Goal: Transaction & Acquisition: Book appointment/travel/reservation

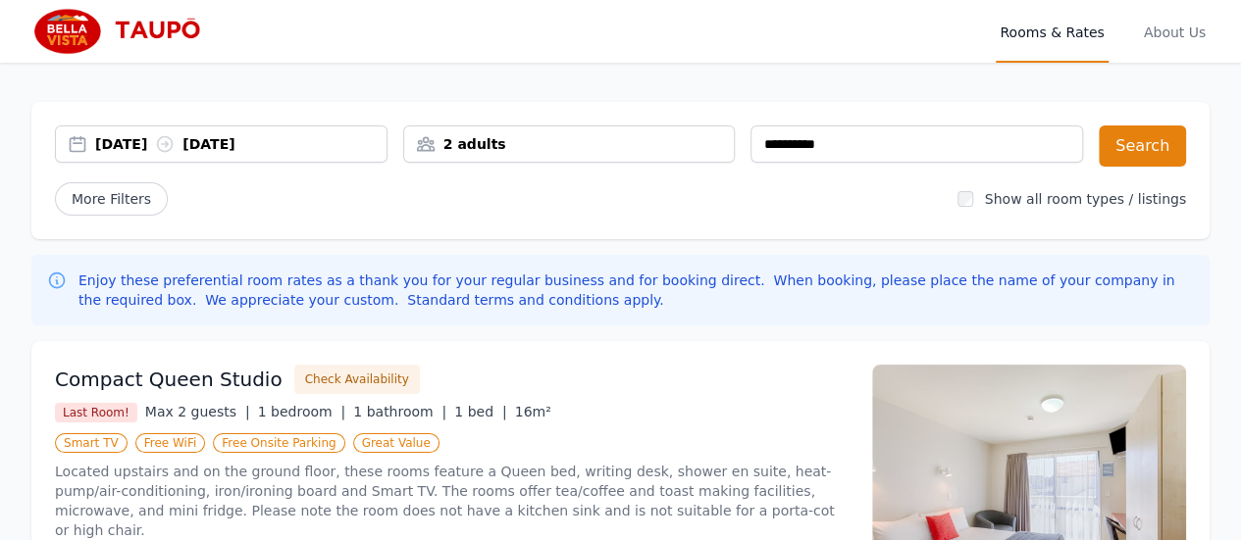
click at [244, 130] on div "[DATE] [DATE]" at bounding box center [221, 144] width 332 height 37
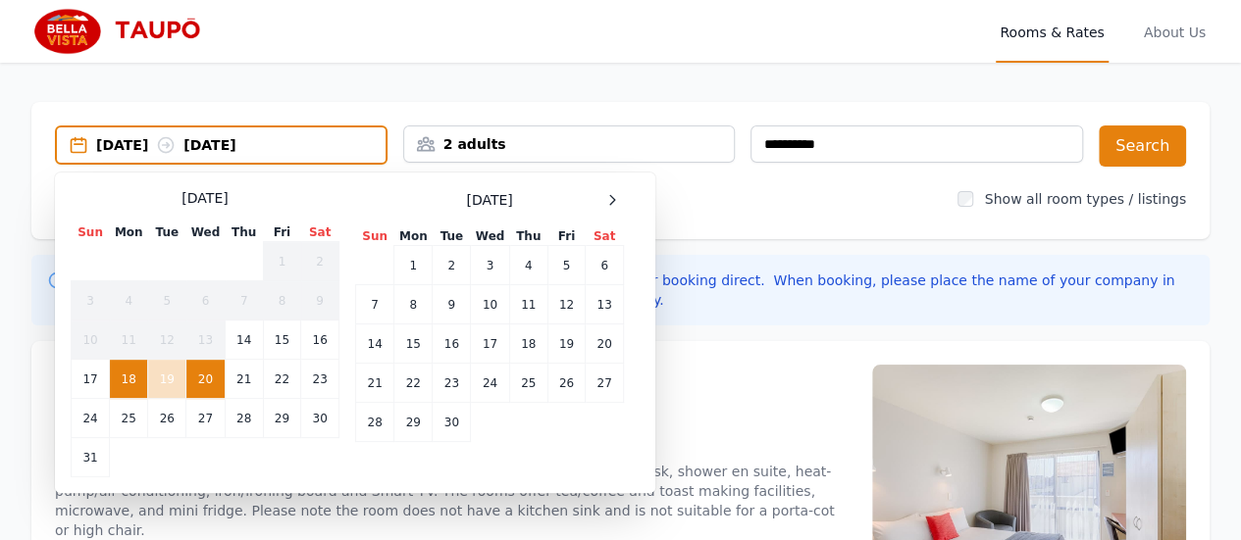
click at [851, 216] on div "**********" at bounding box center [620, 170] width 1178 height 137
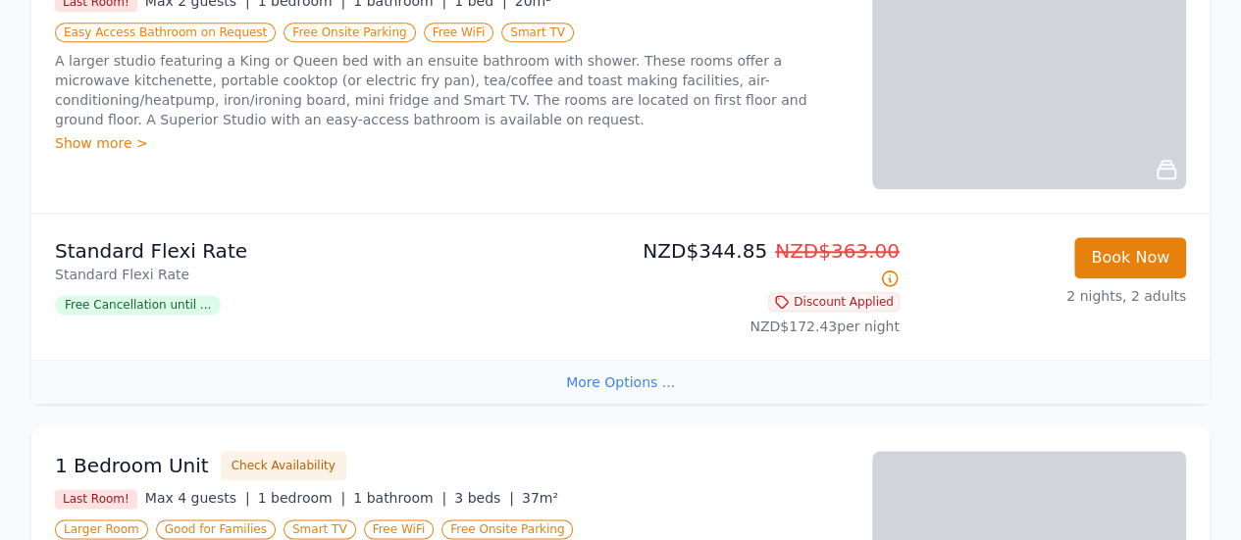
scroll to position [588, 0]
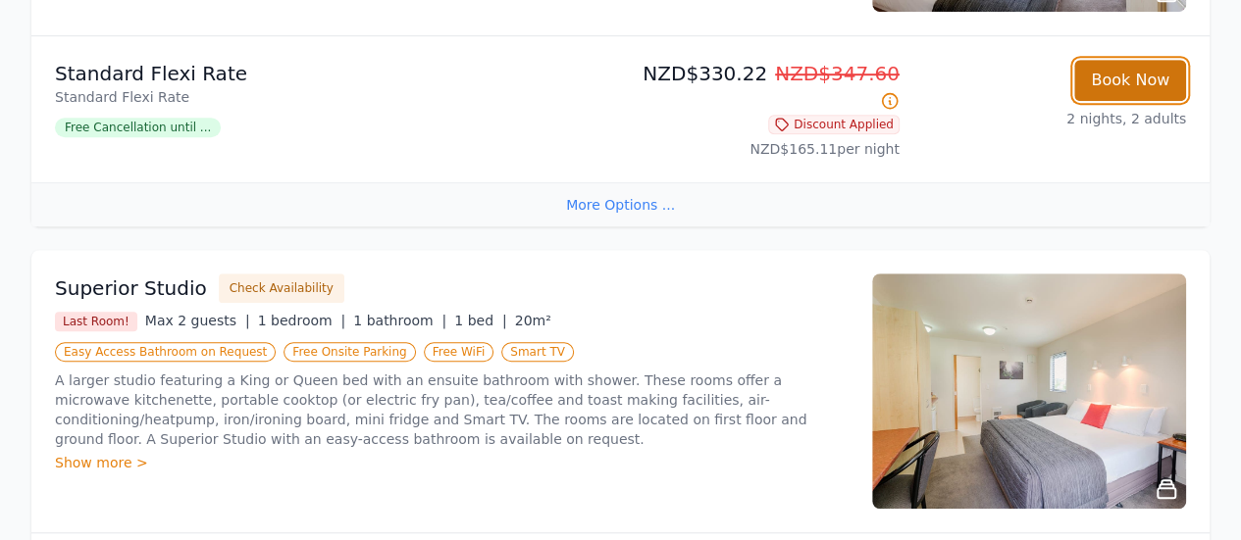
click at [1122, 86] on button "Book Now" at bounding box center [1130, 80] width 112 height 41
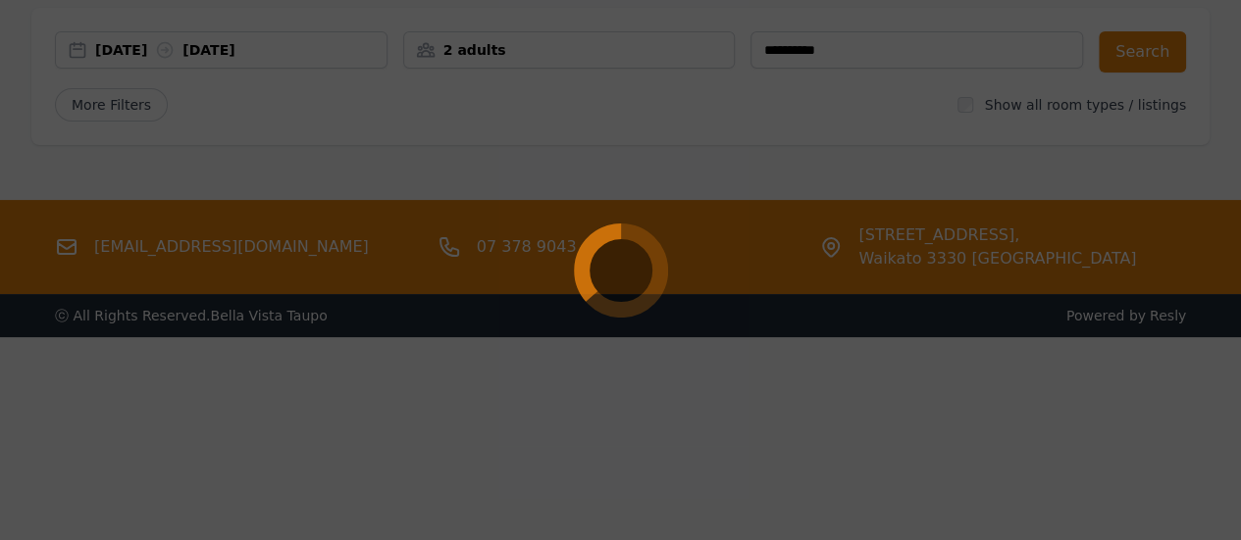
scroll to position [94, 0]
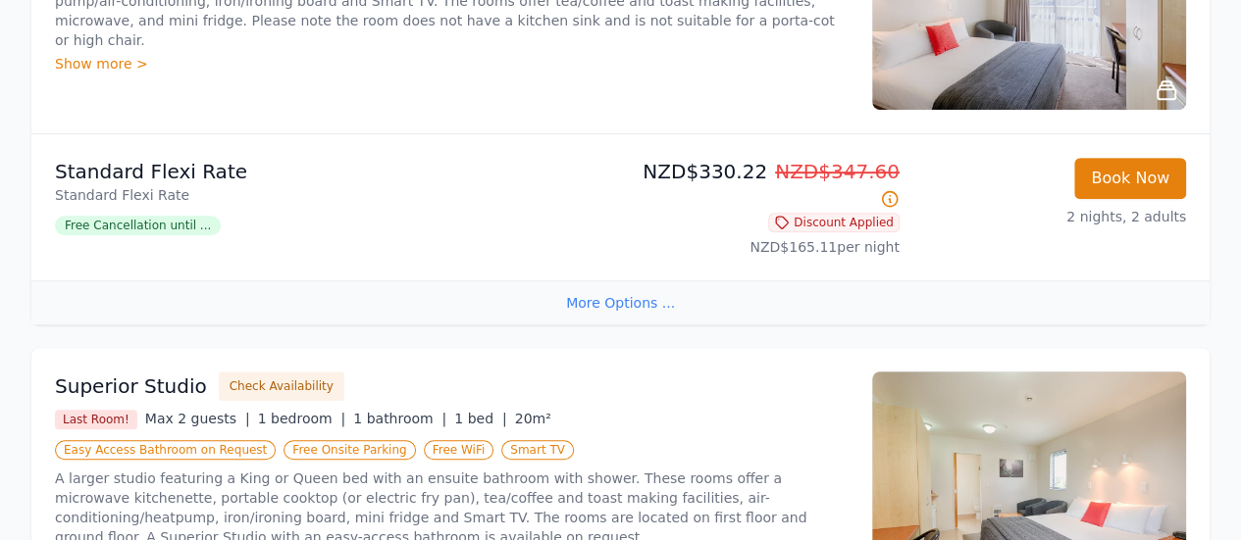
scroll to position [279, 0]
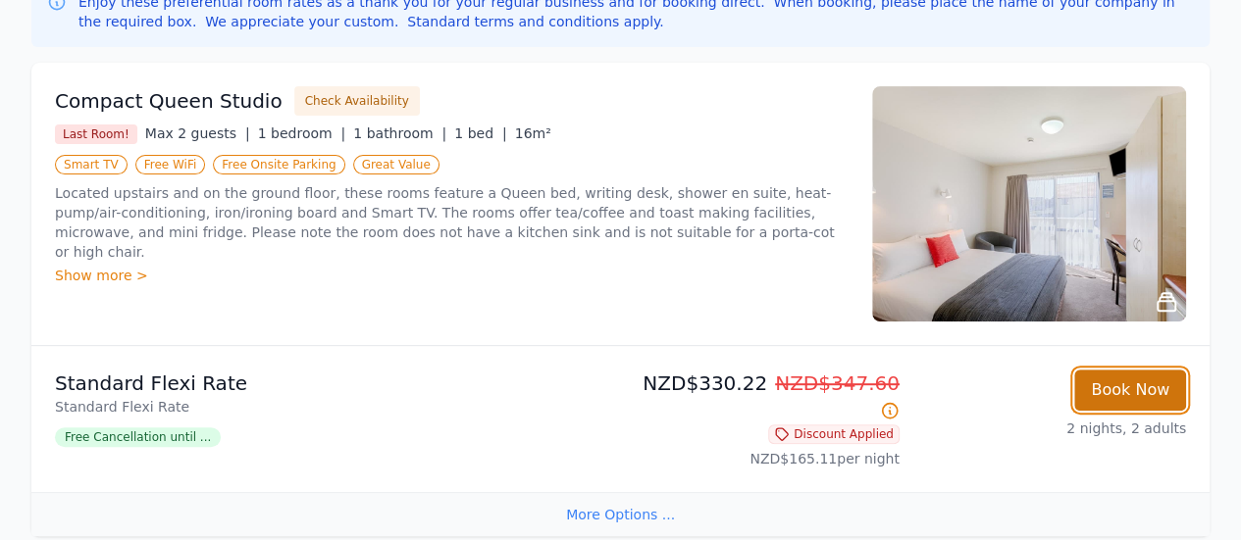
click at [1126, 378] on button "Book Now" at bounding box center [1130, 390] width 112 height 41
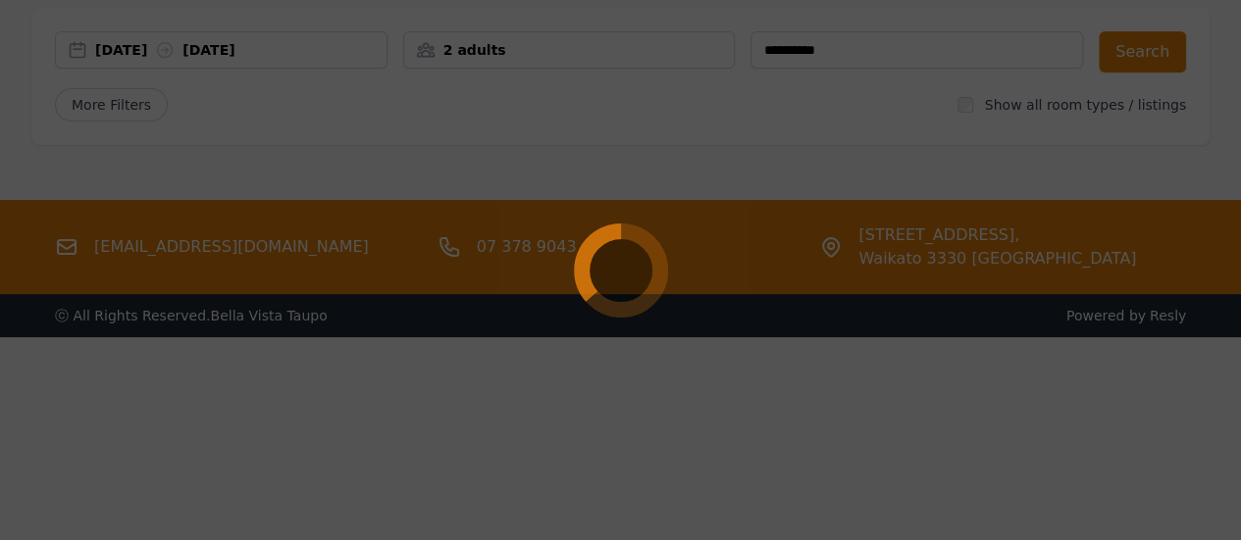
scroll to position [94, 0]
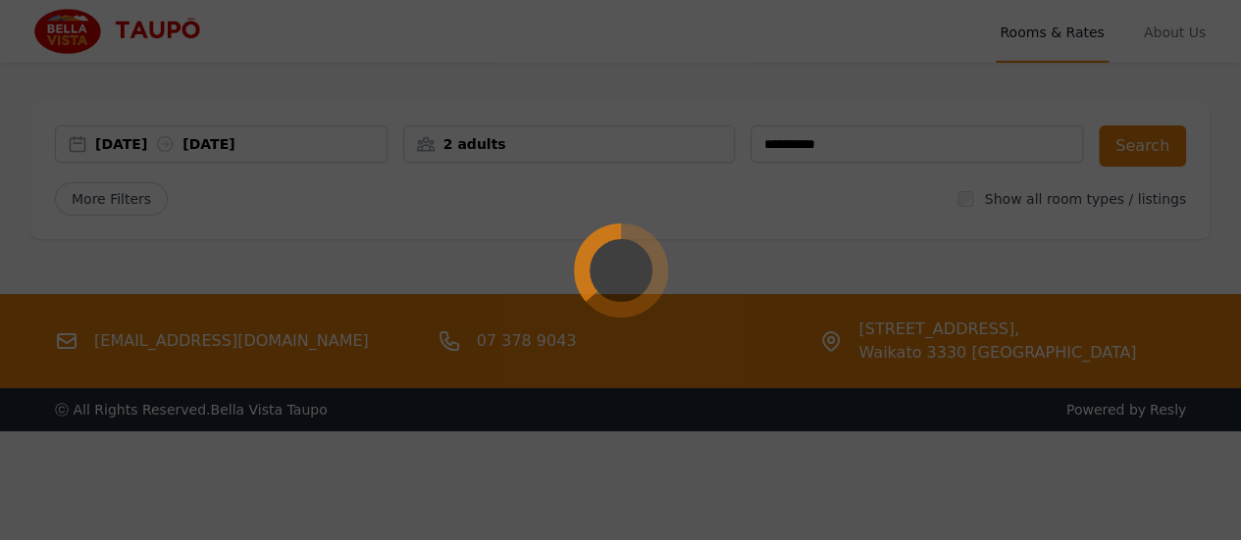
select select "**"
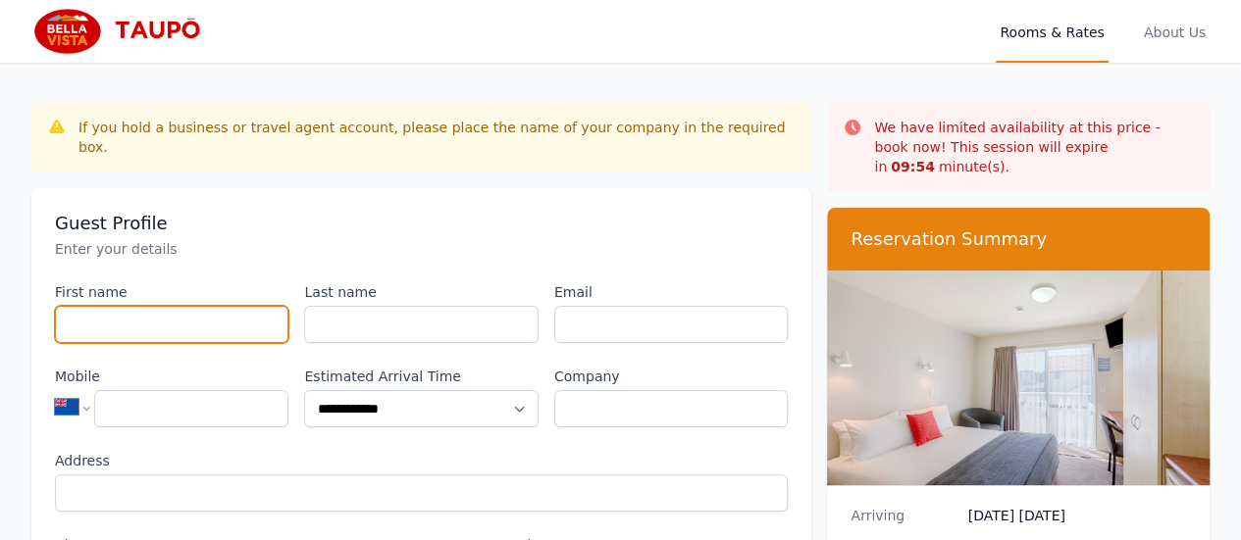
click at [127, 306] on input "First name" at bounding box center [171, 324] width 233 height 37
type input "*"
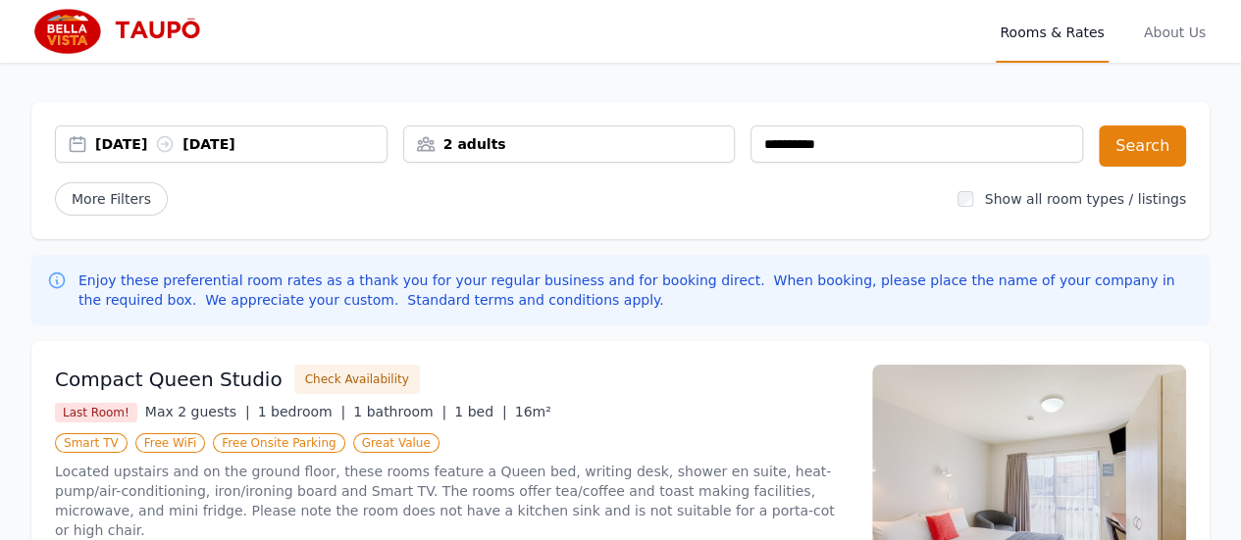
click at [262, 142] on div "[DATE] [DATE]" at bounding box center [240, 144] width 291 height 20
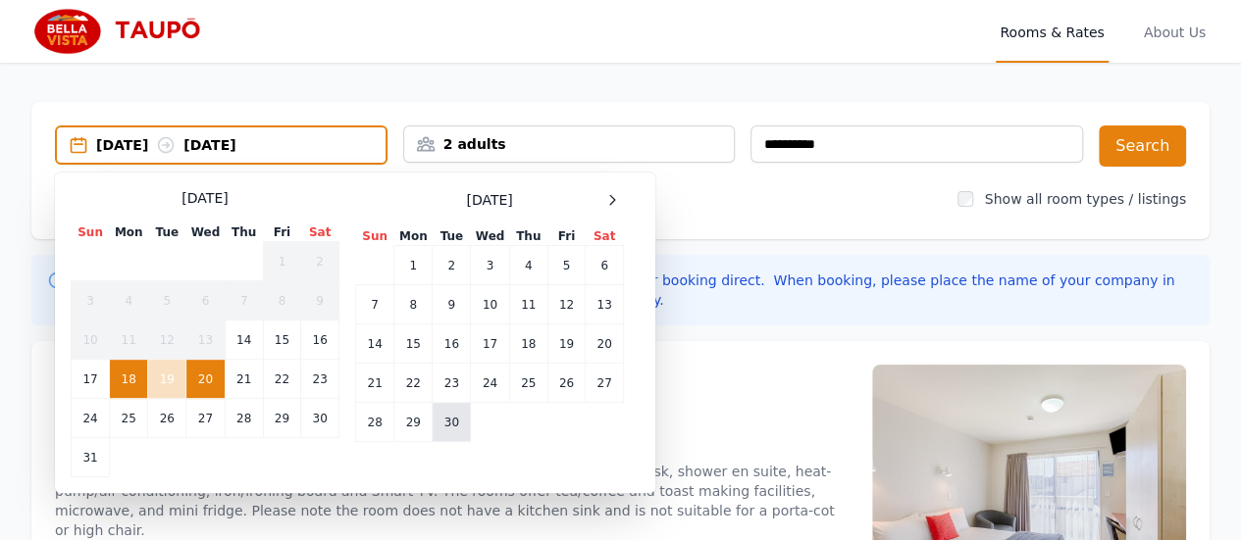
scroll to position [98, 0]
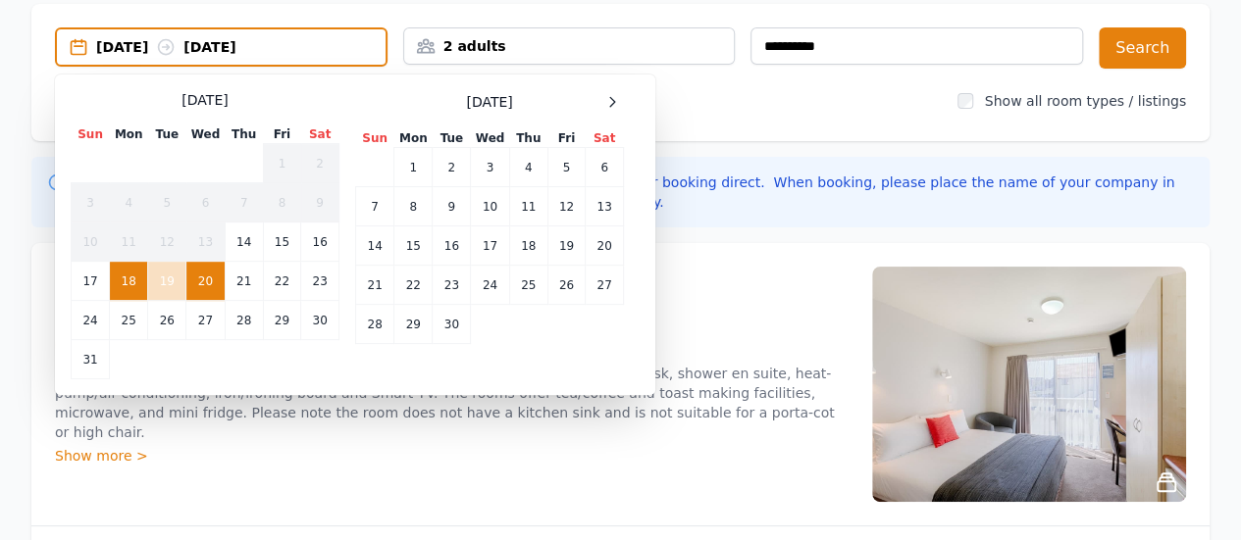
click at [205, 268] on td "20" at bounding box center [205, 281] width 38 height 39
click at [247, 278] on td "21" at bounding box center [244, 281] width 38 height 39
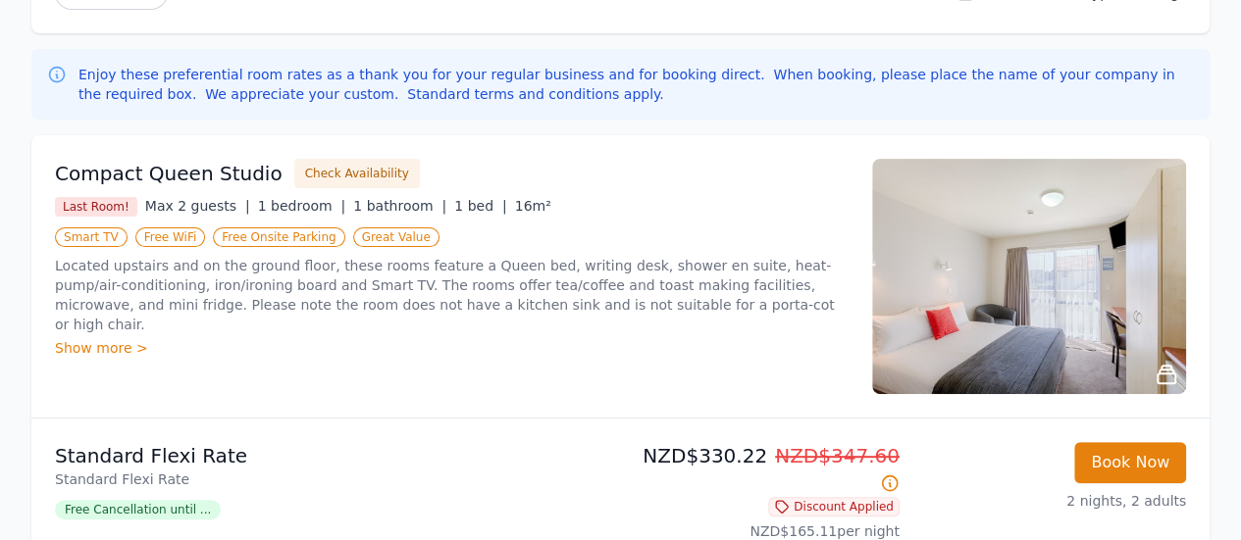
scroll to position [0, 0]
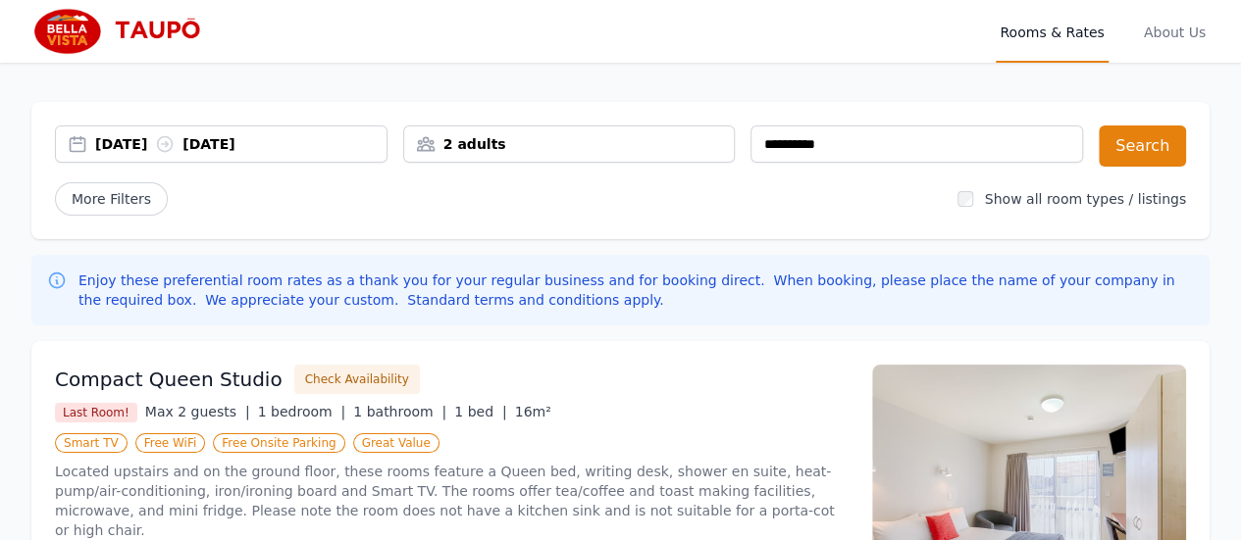
click at [147, 140] on div "[DATE] [DATE]" at bounding box center [240, 144] width 291 height 20
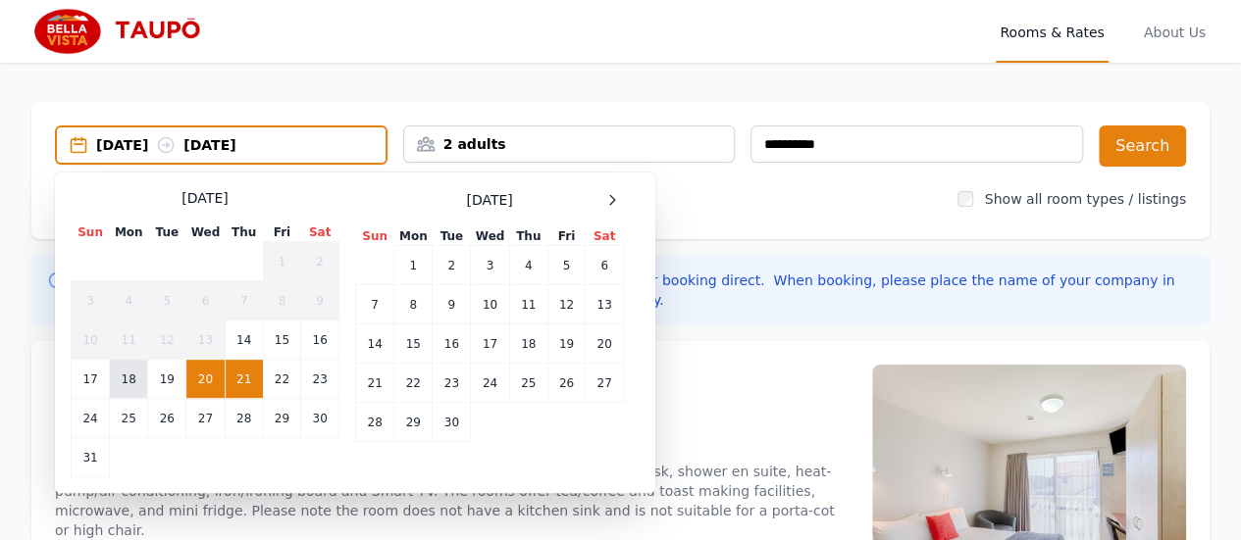
click at [128, 380] on td "18" at bounding box center [129, 379] width 38 height 39
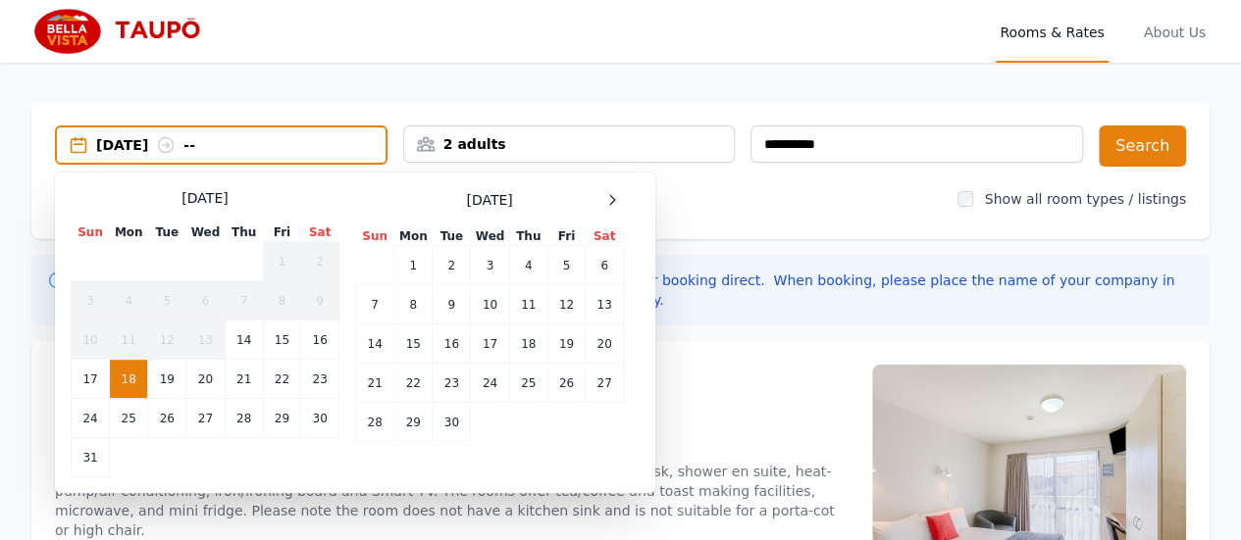
click at [482, 145] on div "2 adults" at bounding box center [569, 144] width 330 height 20
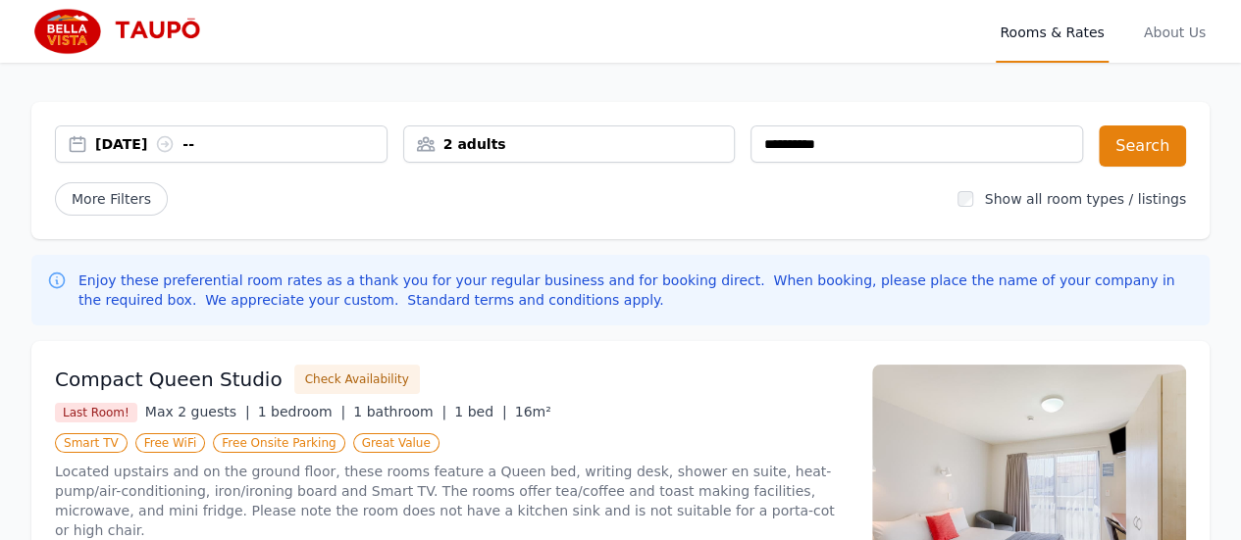
click at [482, 145] on div "2 adults" at bounding box center [569, 144] width 330 height 20
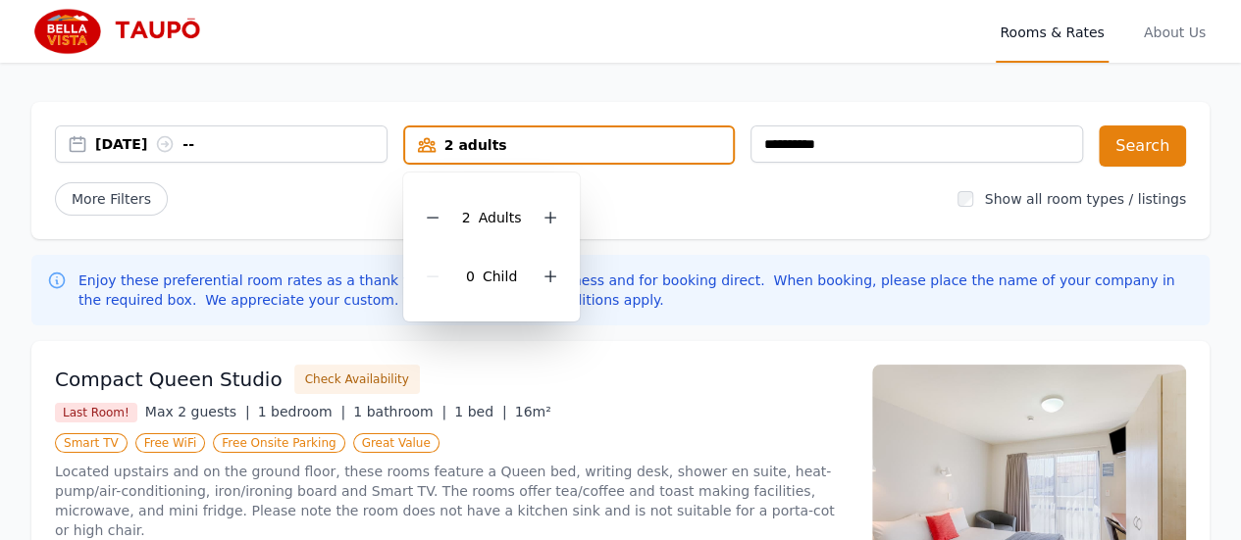
click at [175, 144] on icon at bounding box center [165, 144] width 20 height 20
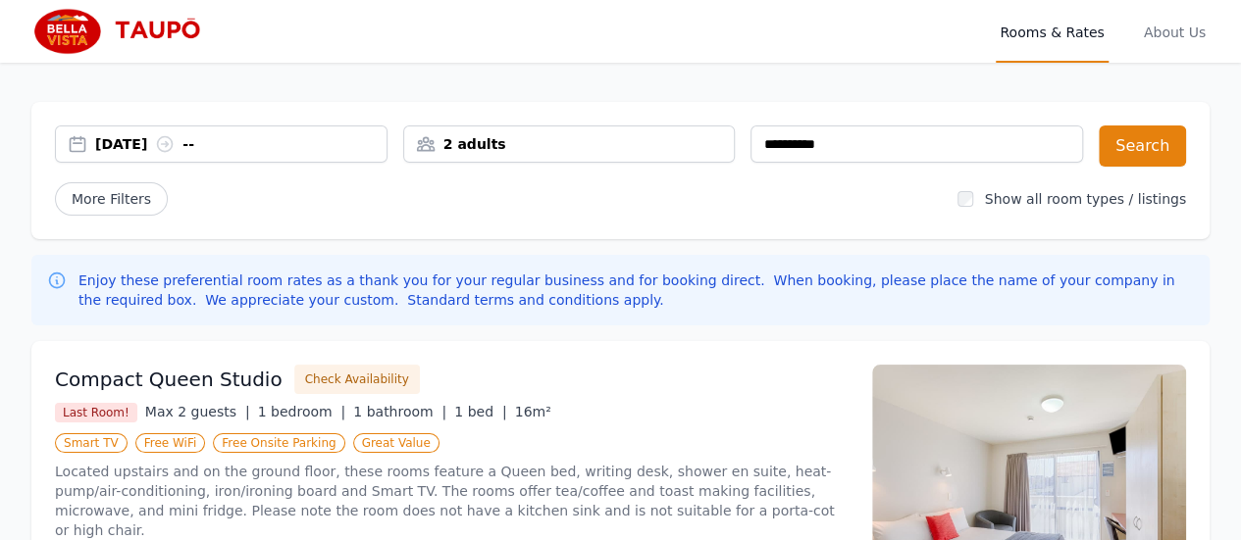
click at [173, 138] on icon at bounding box center [165, 144] width 15 height 15
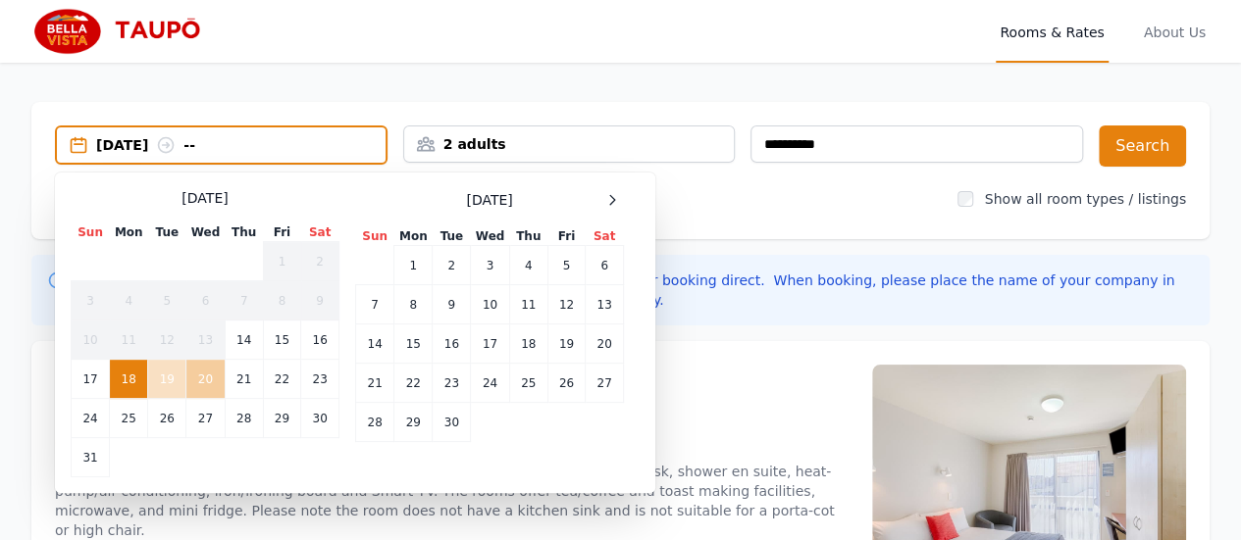
click at [210, 372] on td "20" at bounding box center [205, 379] width 38 height 39
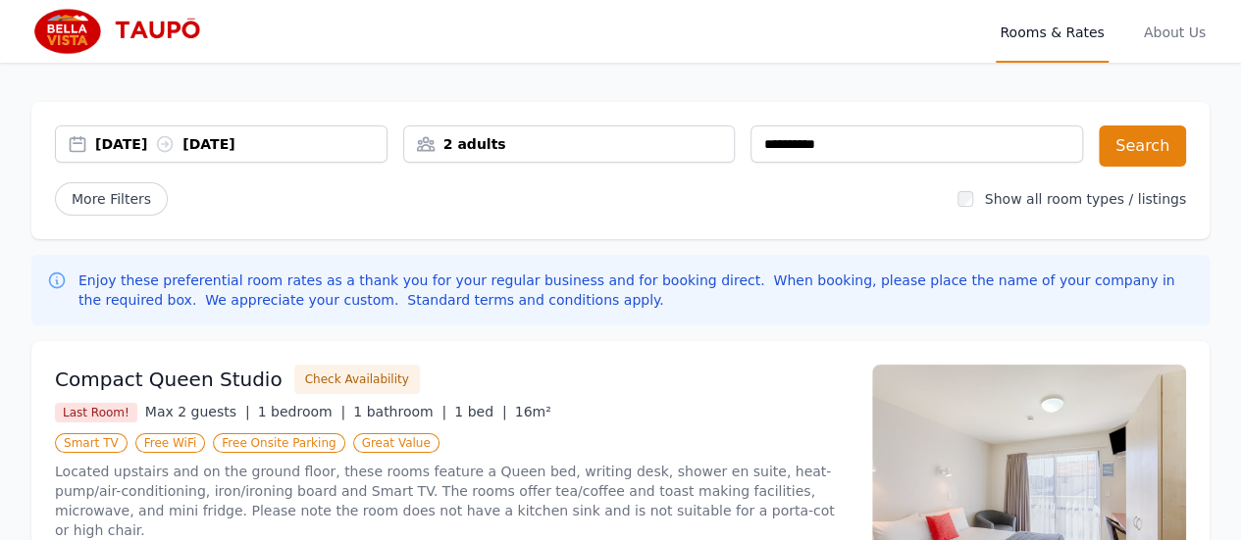
click at [153, 138] on div "[DATE] [DATE]" at bounding box center [240, 144] width 291 height 20
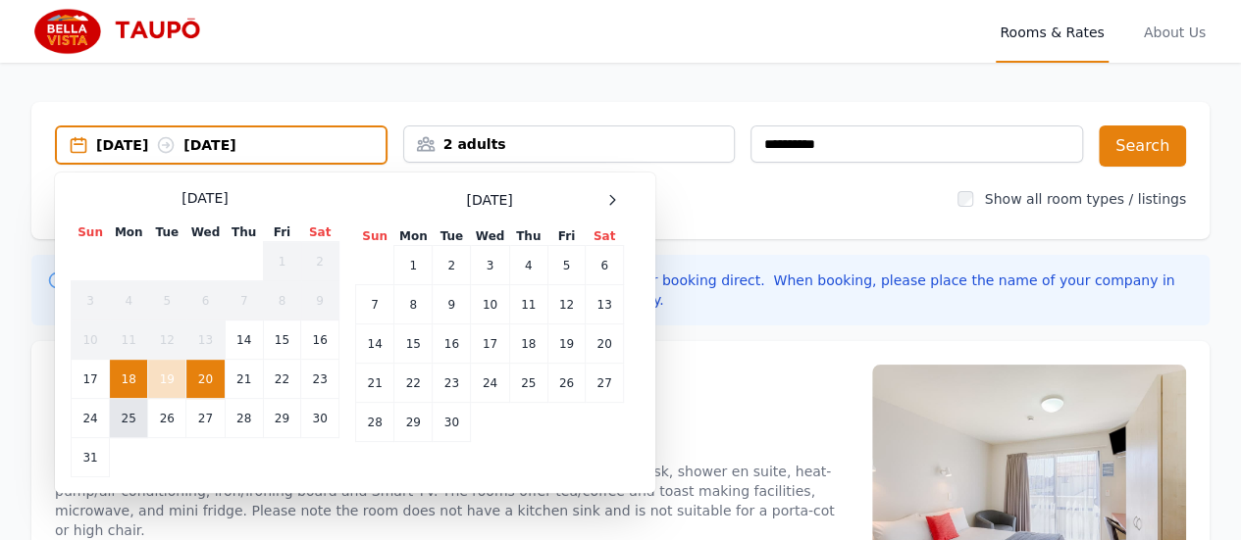
click at [127, 423] on td "25" at bounding box center [129, 418] width 38 height 39
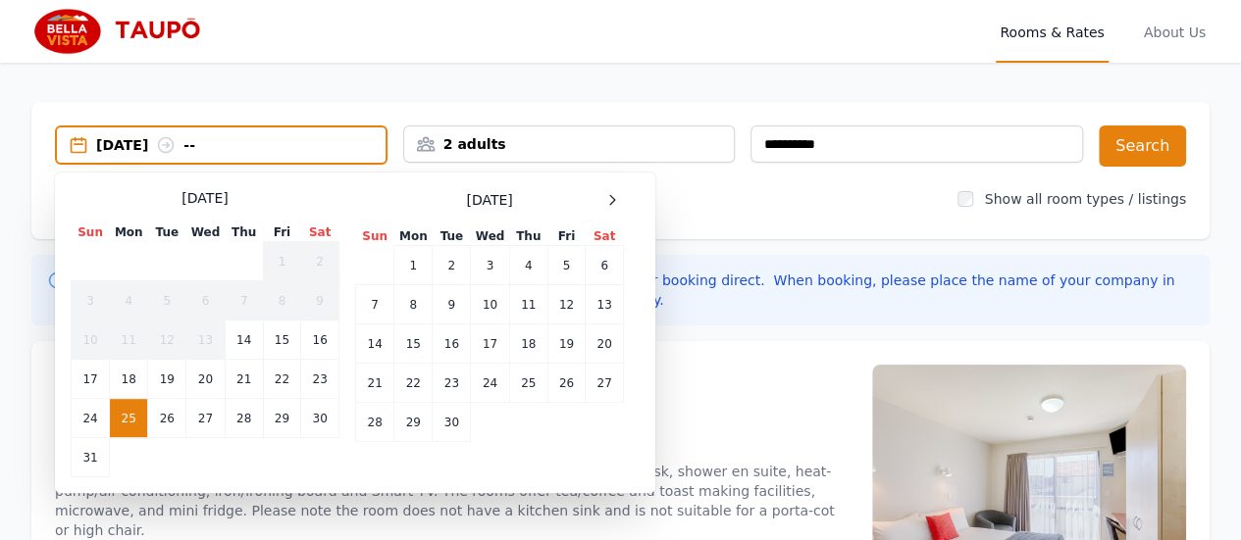
click at [176, 144] on icon at bounding box center [166, 145] width 20 height 20
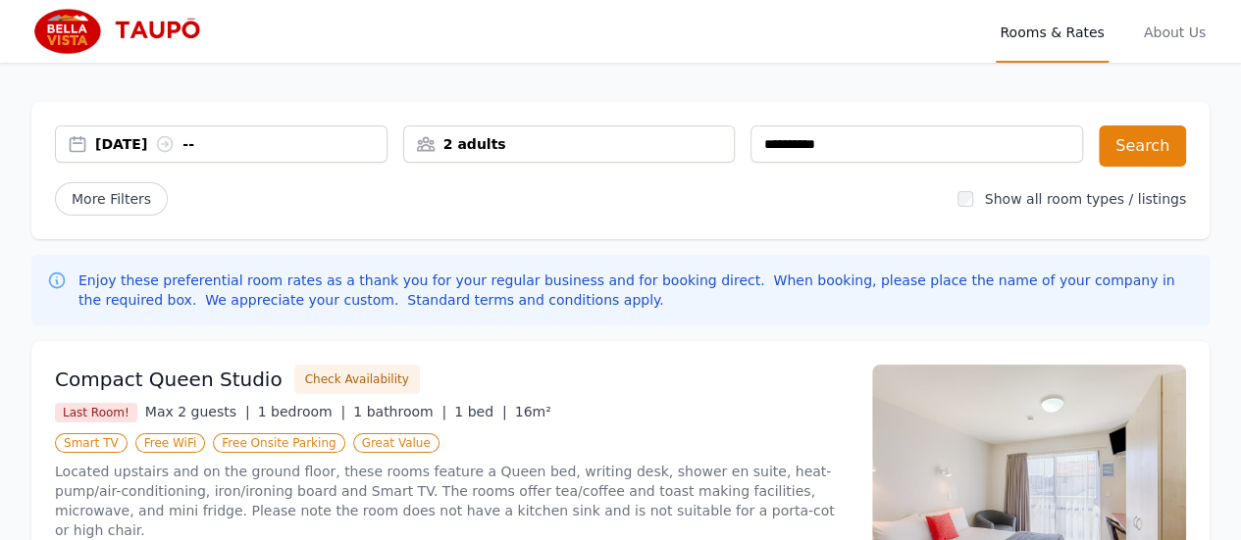
click at [142, 151] on div "[DATE] --" at bounding box center [240, 144] width 291 height 20
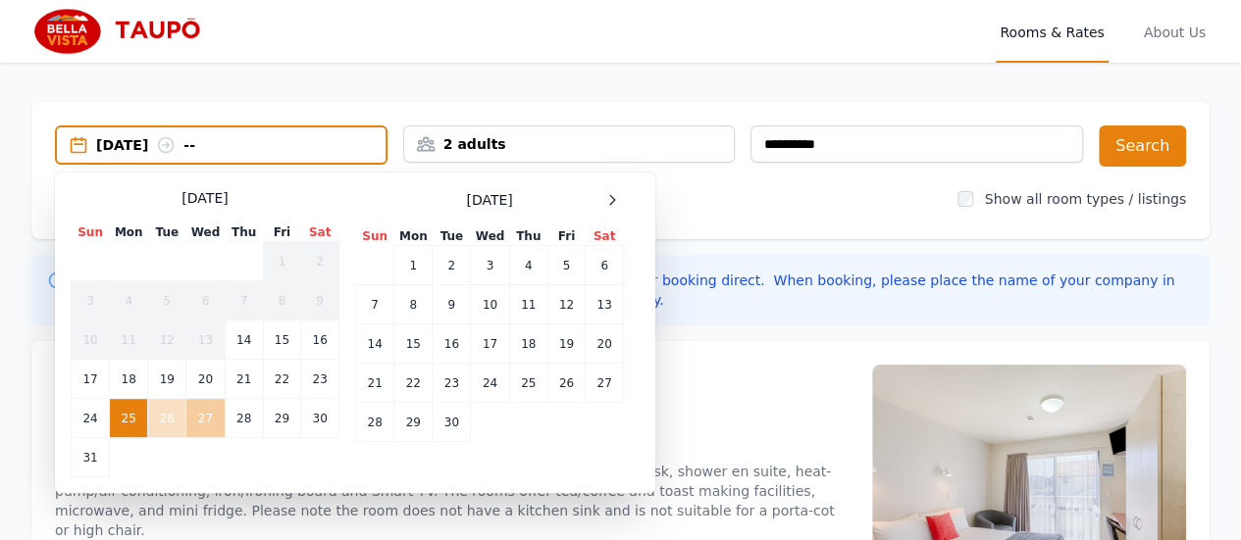
click at [203, 417] on td "27" at bounding box center [205, 418] width 38 height 39
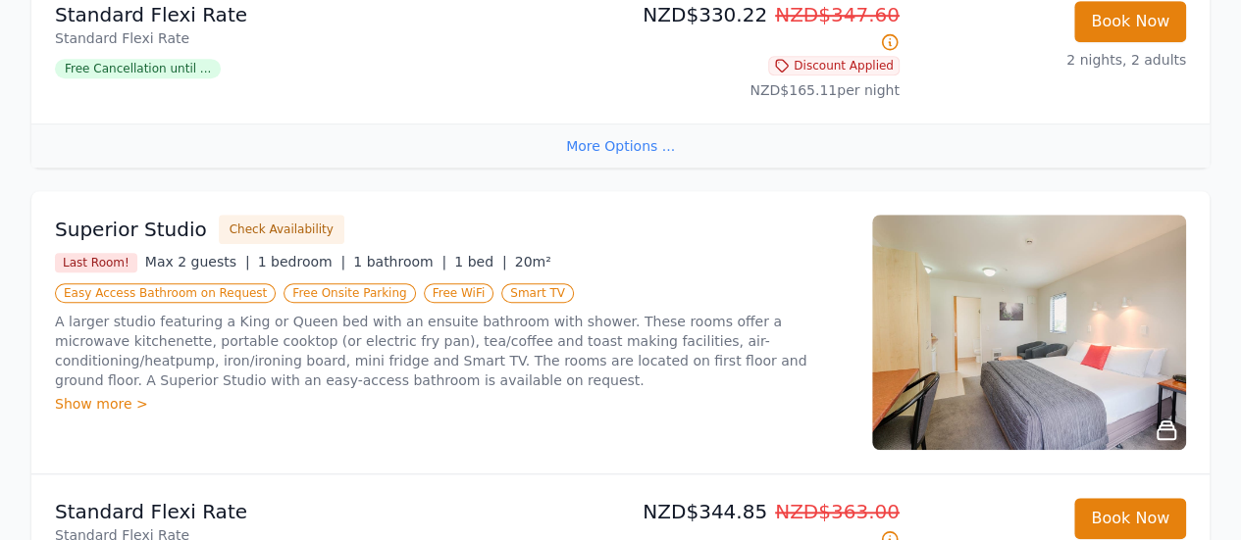
scroll to position [588, 0]
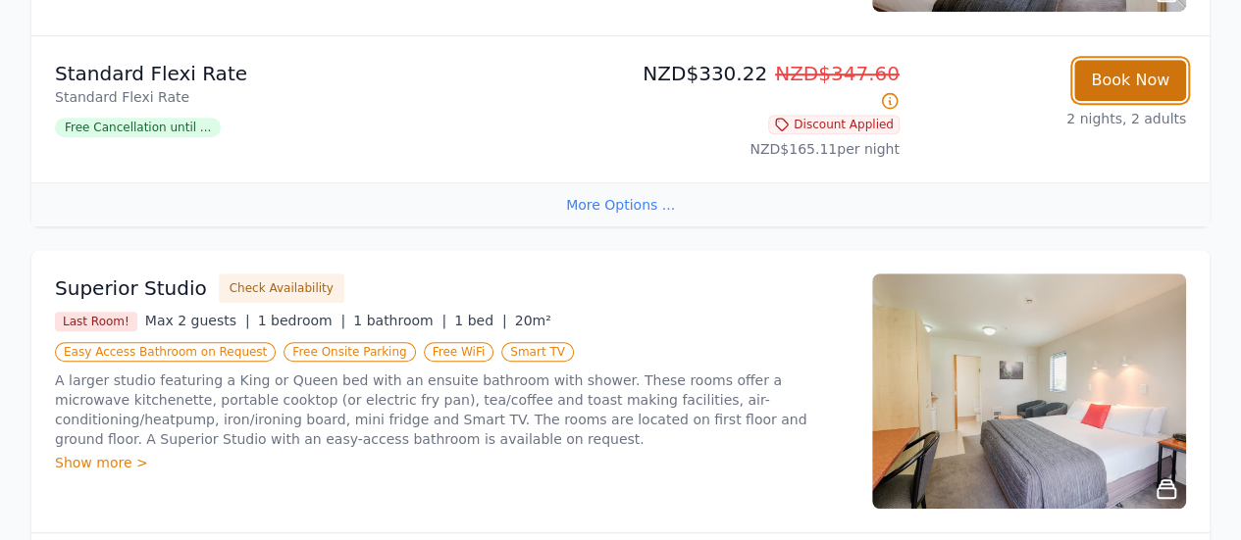
click at [1141, 70] on button "Book Now" at bounding box center [1130, 80] width 112 height 41
select select "**"
